Goal: Task Accomplishment & Management: Manage account settings

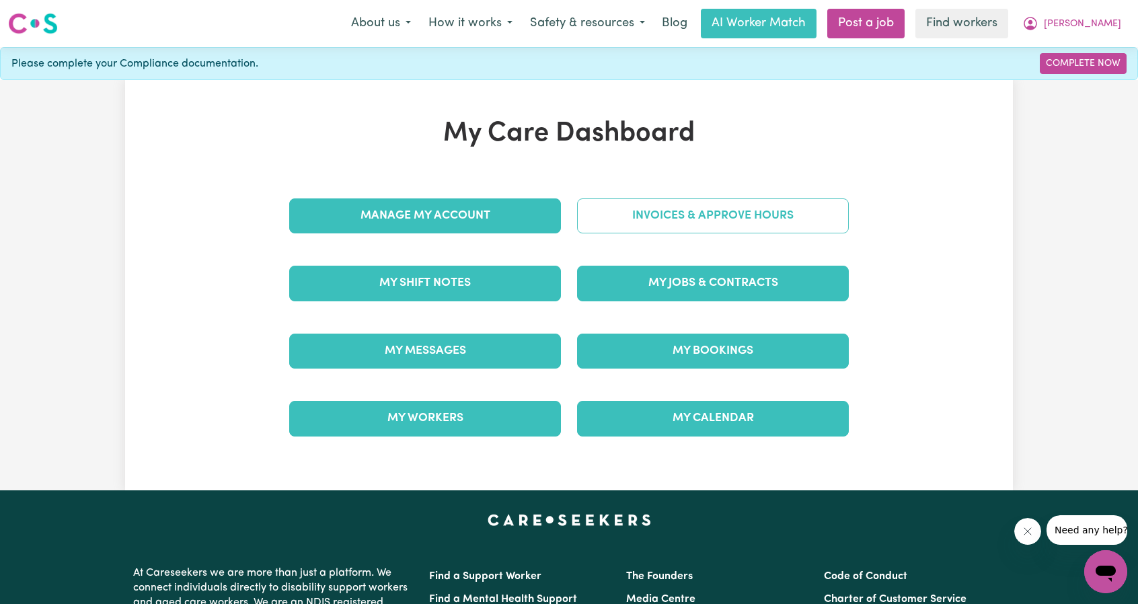
click at [667, 218] on link "Invoices & Approve Hours" at bounding box center [713, 215] width 272 height 35
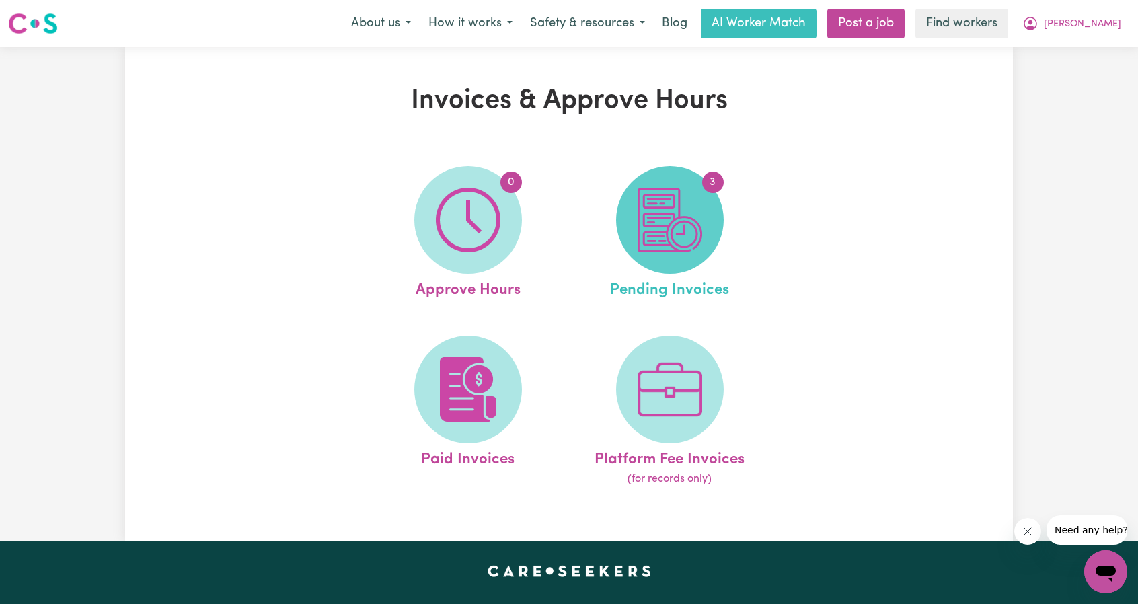
click at [689, 231] on img at bounding box center [670, 220] width 65 height 65
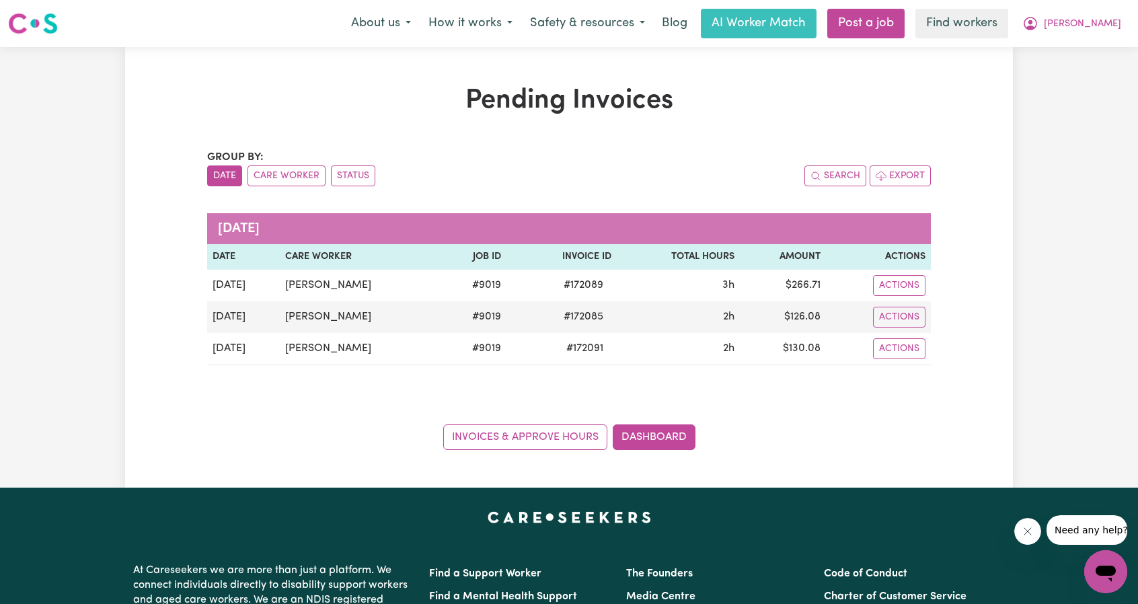
click at [1025, 170] on div "Pending Invoices Group by: Date Care Worker Status Search Export [DATE] Date Ca…" at bounding box center [569, 267] width 1138 height 441
click at [1025, 169] on div "Pending Invoices Group by: Date Care Worker Status Search Export [DATE] Date Ca…" at bounding box center [569, 267] width 1138 height 441
click at [1039, 21] on icon "My Account" at bounding box center [1030, 23] width 16 height 16
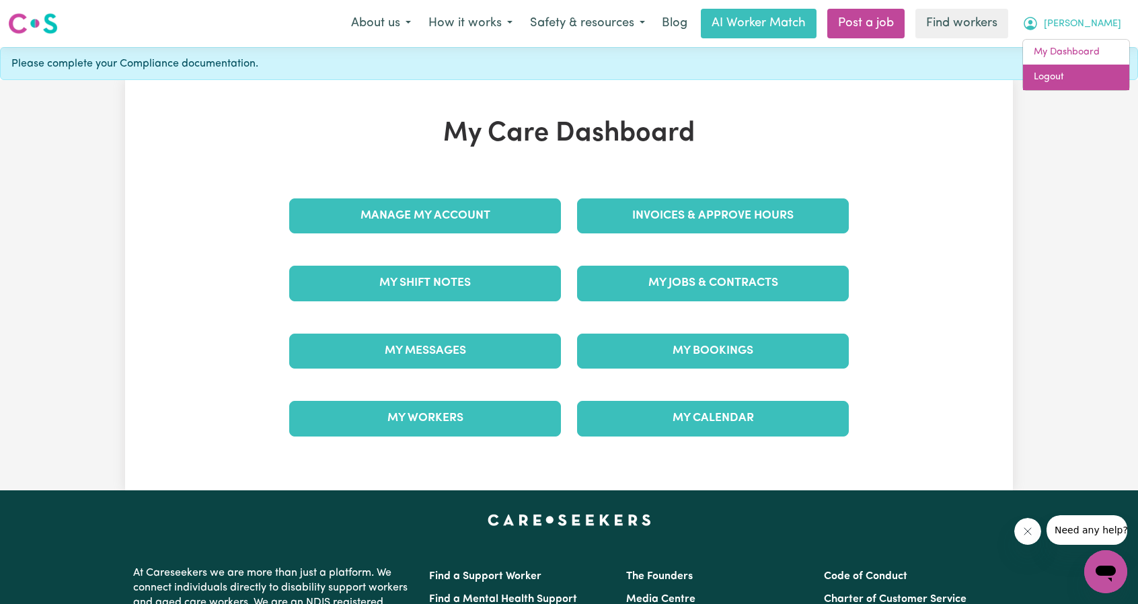
click at [1078, 73] on link "Logout" at bounding box center [1076, 78] width 106 height 26
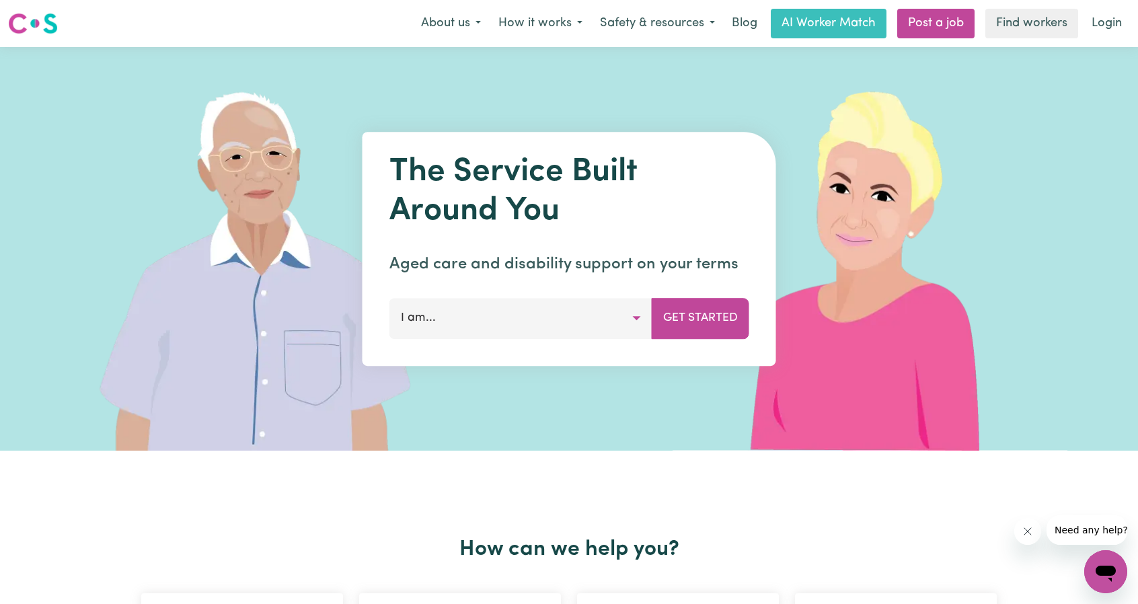
click at [1109, 5] on nav "Menu About us How it works Safety & resources Blog AI Worker Match Post a job F…" at bounding box center [569, 23] width 1138 height 47
click at [1109, 31] on link "Login" at bounding box center [1107, 24] width 46 height 30
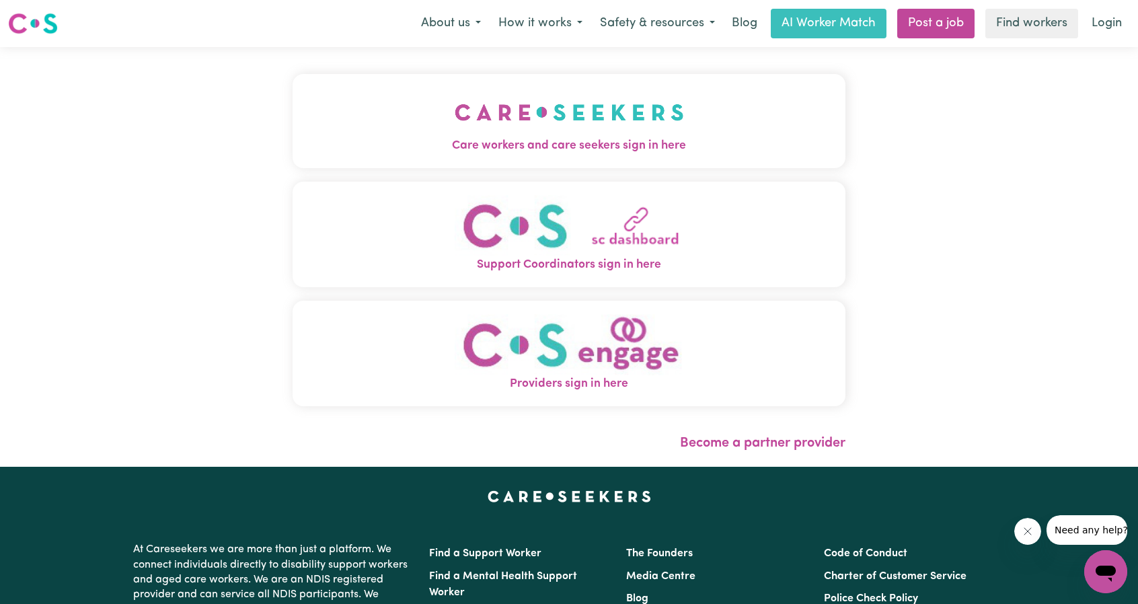
click at [535, 118] on button "Care workers and care seekers sign in here" at bounding box center [569, 121] width 553 height 94
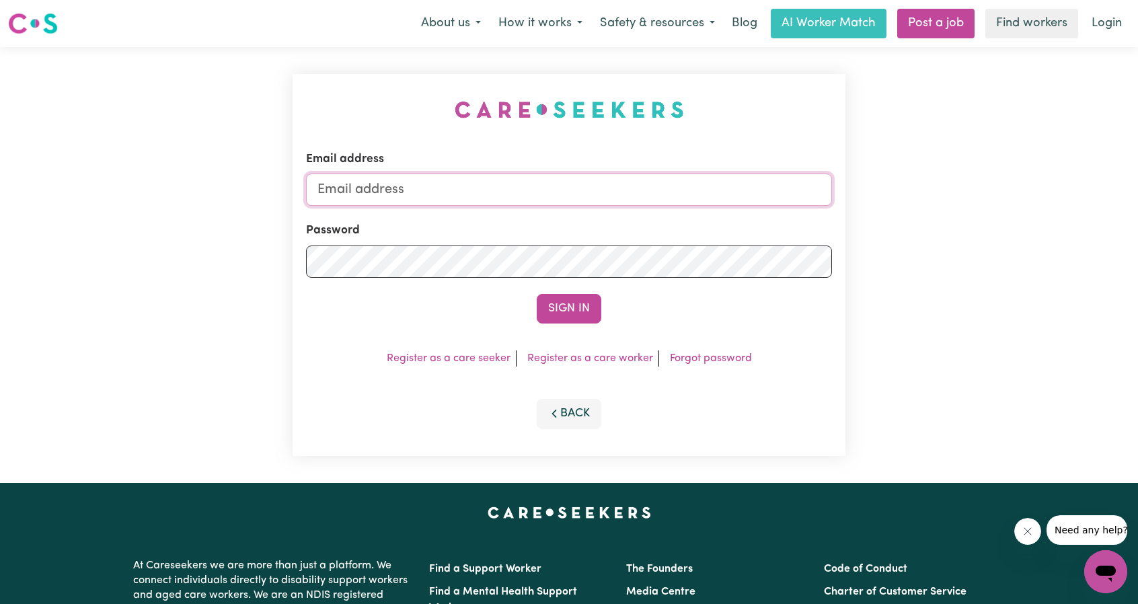
click at [559, 190] on input "Email address" at bounding box center [569, 190] width 526 height 32
drag, startPoint x: 389, startPoint y: 188, endPoint x: 601, endPoint y: 231, distance: 216.9
click at [592, 208] on form "Email address superuser~ethan@careseekers.com.au Password Sign In" at bounding box center [569, 237] width 526 height 173
type input "superuser~uppercut_training@yahoo.com.au"
click at [580, 311] on button "Sign In" at bounding box center [569, 309] width 65 height 30
